Goal: Book appointment/travel/reservation

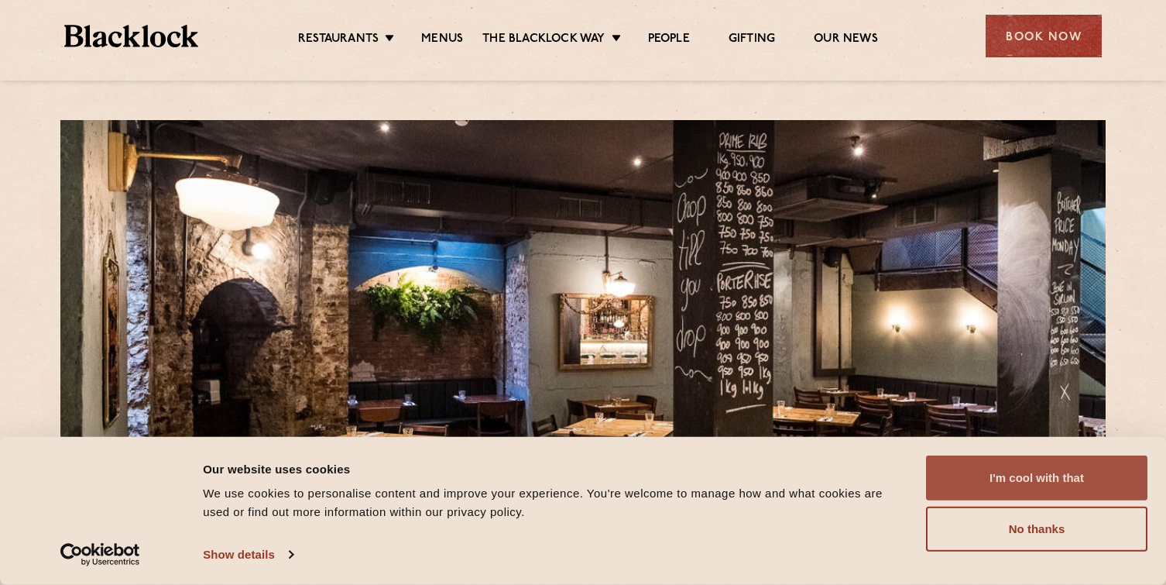
click at [1043, 472] on button "I'm cool with that" at bounding box center [1036, 477] width 221 height 45
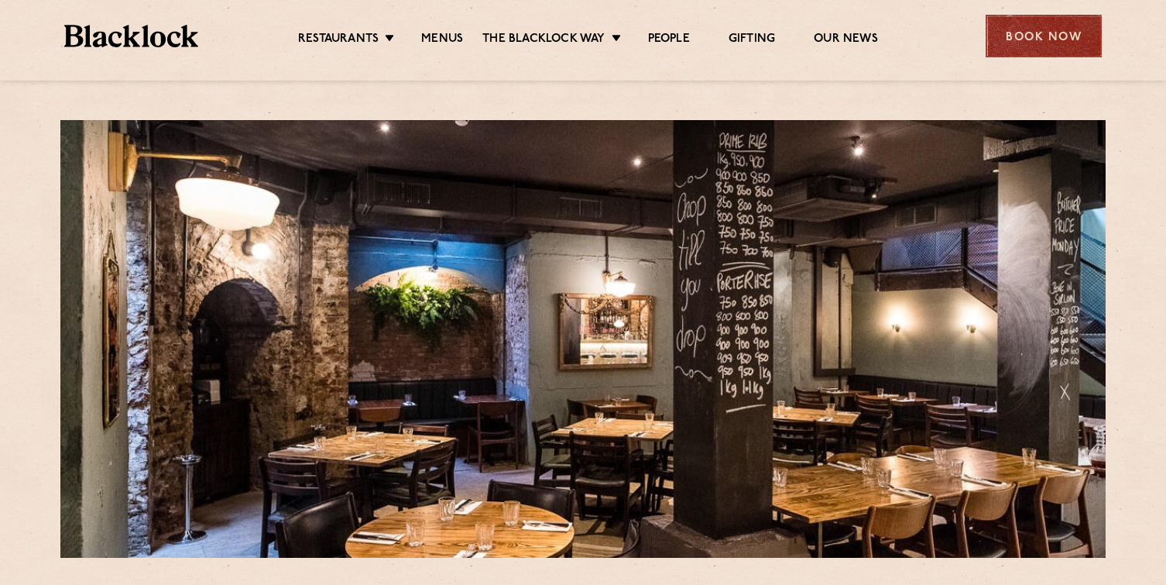
click at [1051, 42] on div "Book Now" at bounding box center [1044, 36] width 116 height 43
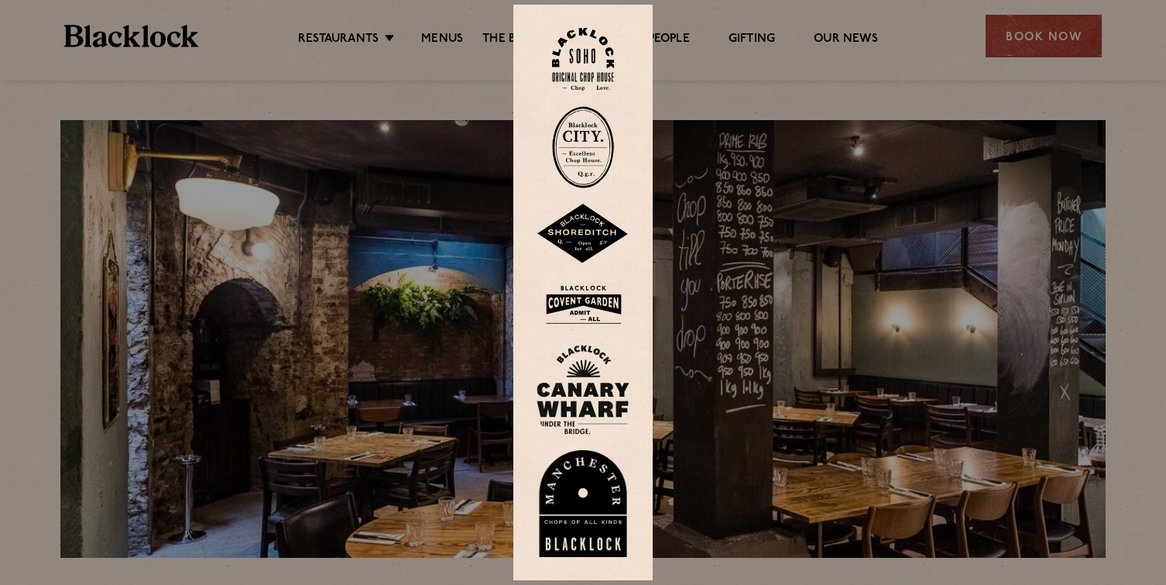
click at [578, 135] on img at bounding box center [583, 147] width 62 height 82
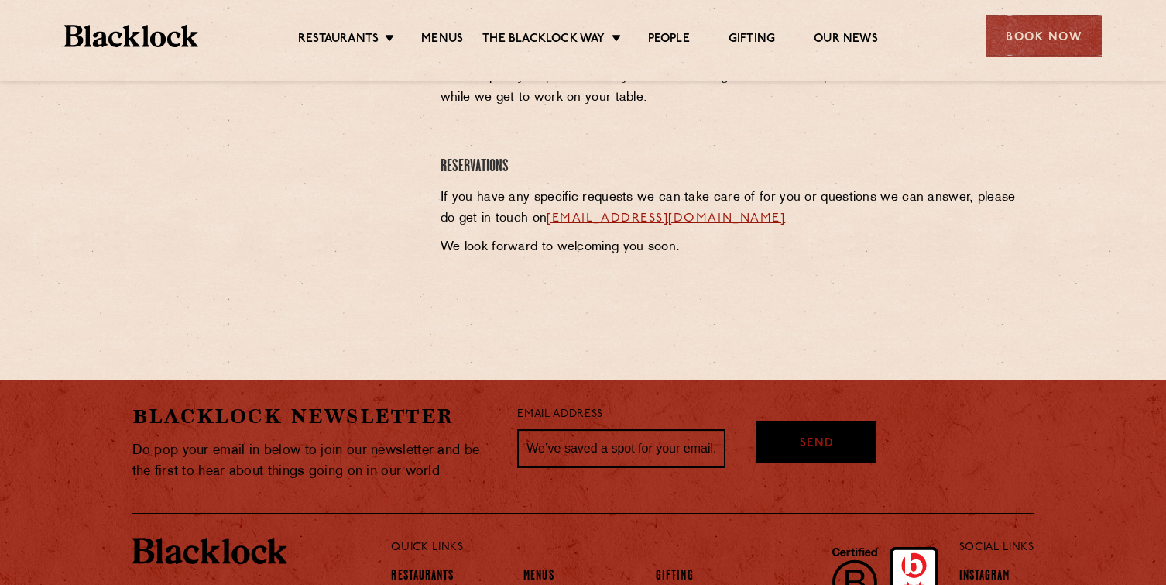
scroll to position [782, 0]
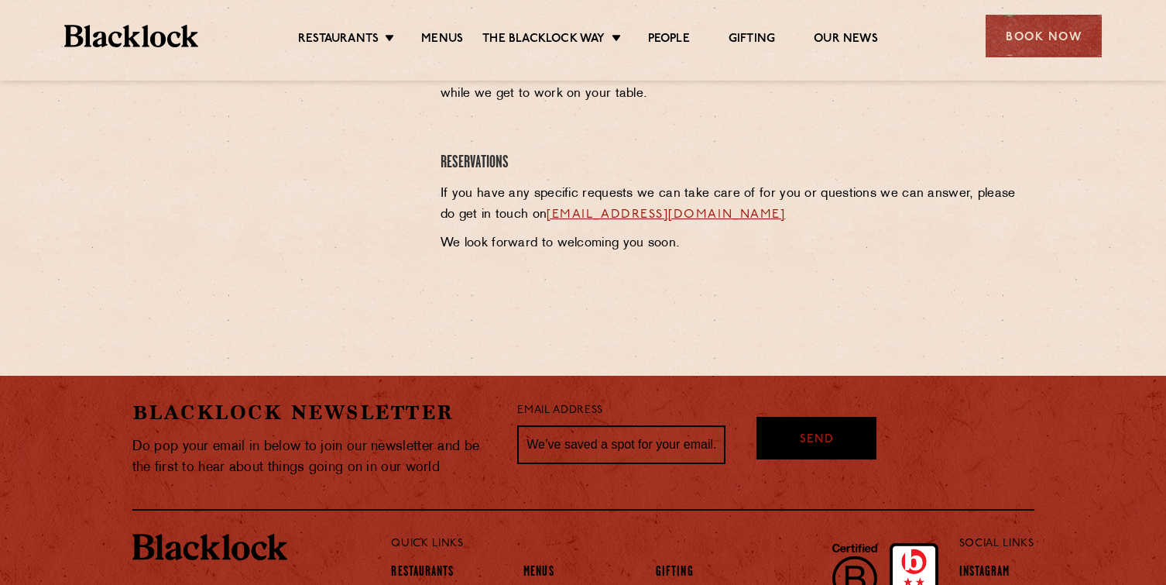
drag, startPoint x: 806, startPoint y: 216, endPoint x: 530, endPoint y: 221, distance: 276.5
click at [530, 221] on p "If you have any specific requests we can take care of for you or questions we c…" at bounding box center [738, 204] width 594 height 42
copy link "[EMAIL_ADDRESS][DOMAIN_NAME]"
